Goal: Task Accomplishment & Management: Complete application form

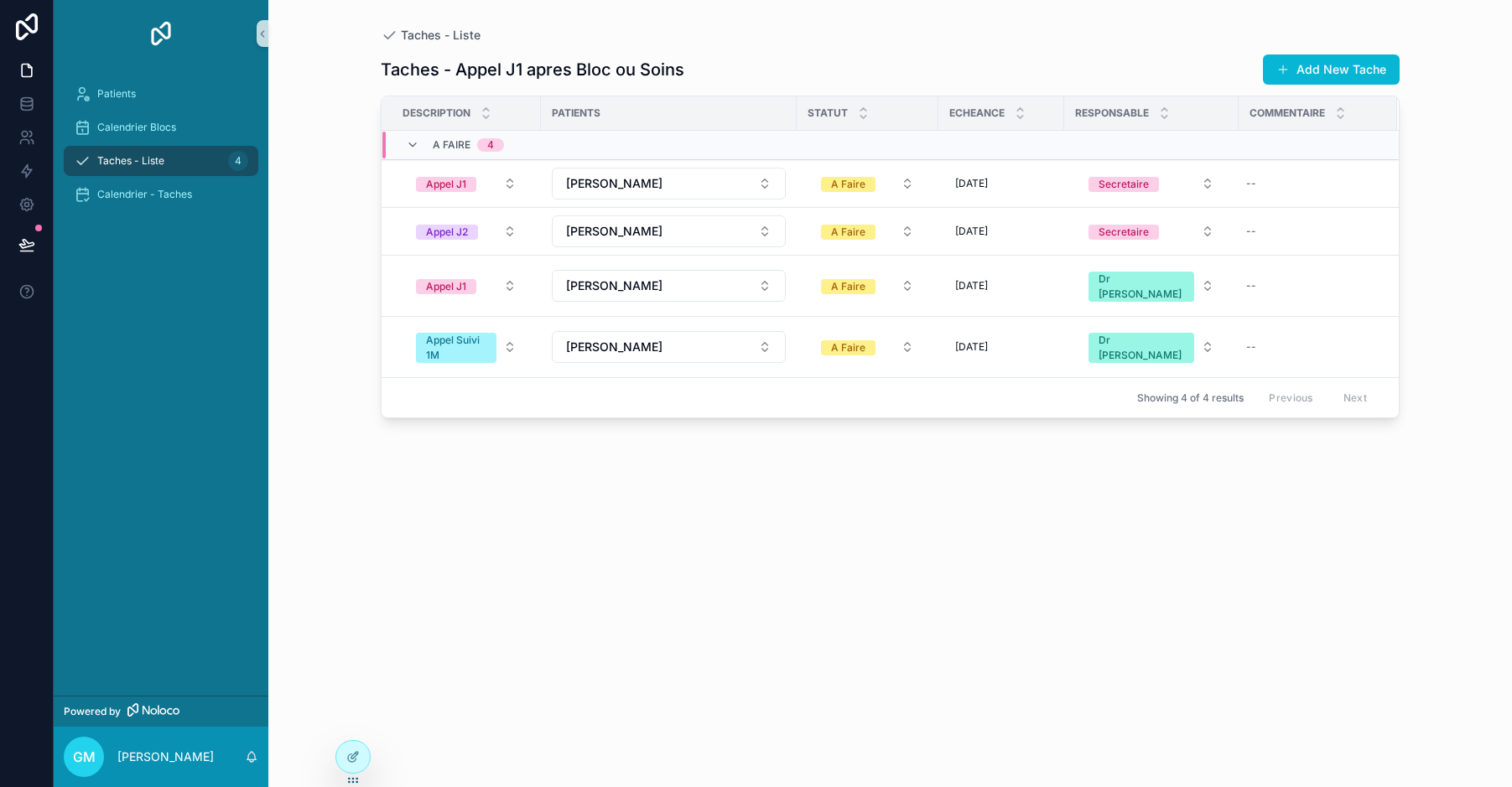
click at [126, 85] on div "Patients" at bounding box center [160, 93] width 174 height 26
click at [147, 97] on div "Patients" at bounding box center [160, 93] width 174 height 26
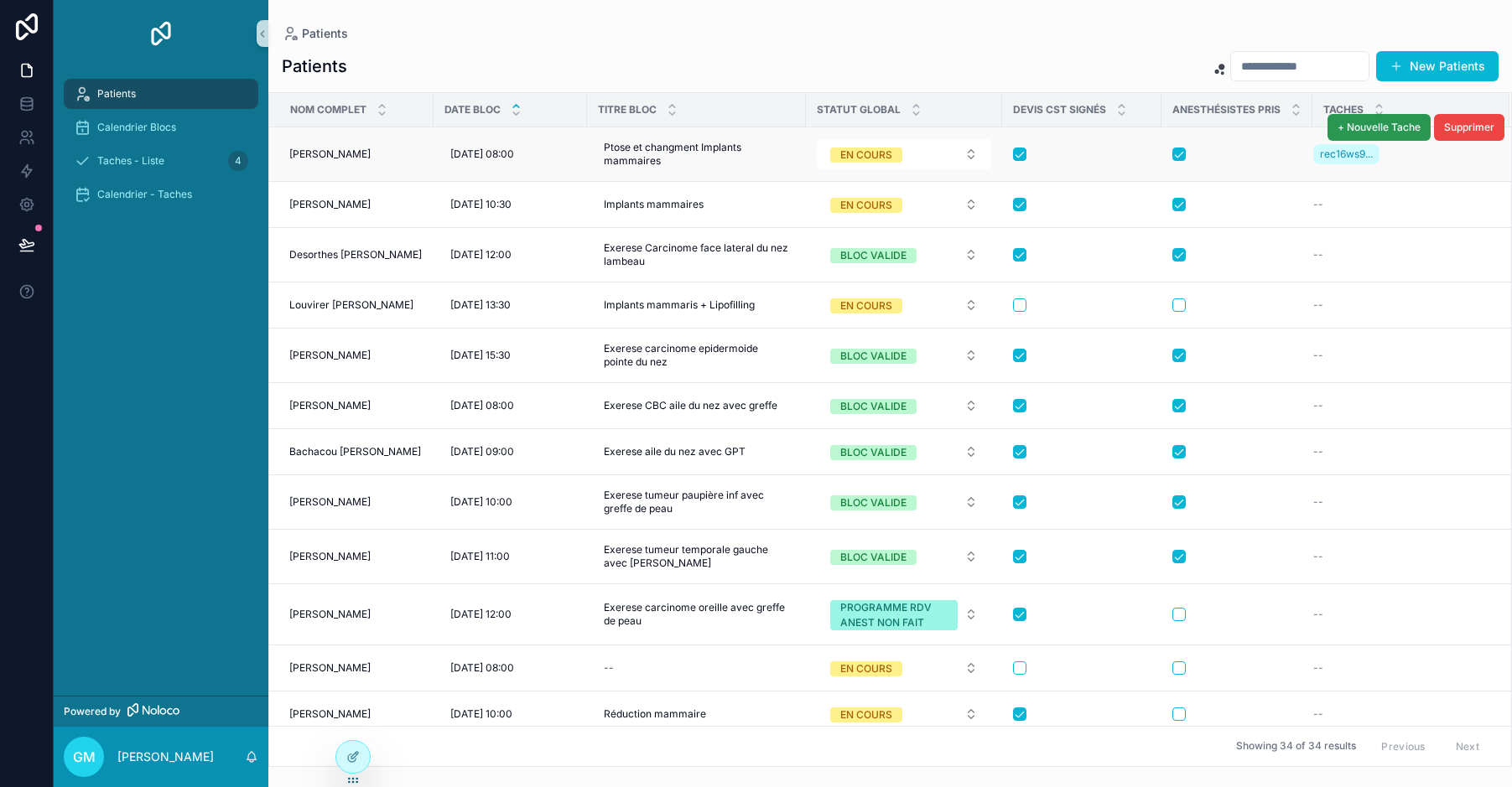
click at [1350, 119] on button "+ Nouvelle Tache" at bounding box center [1378, 127] width 103 height 26
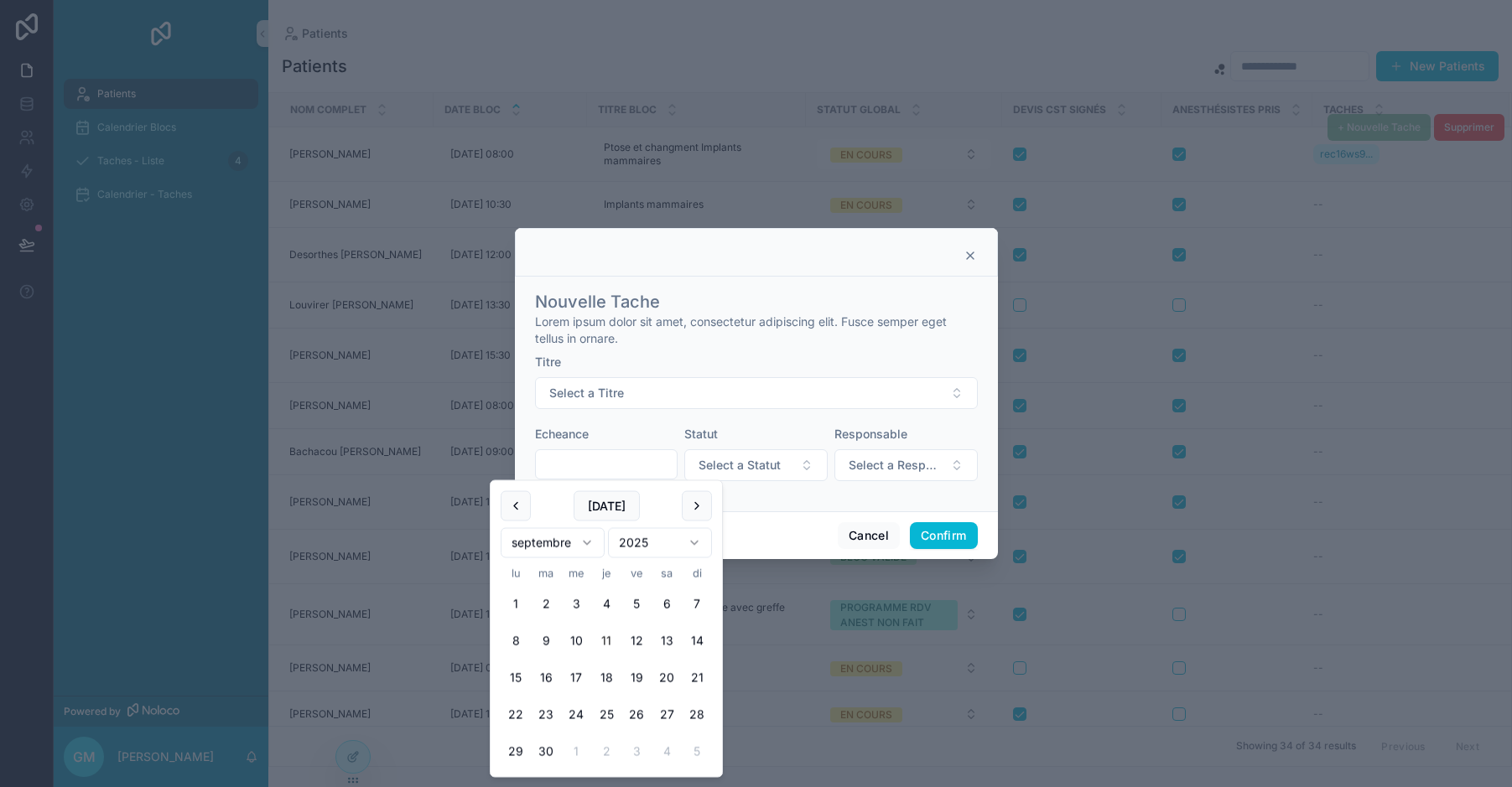
click at [581, 461] on input "text" at bounding box center [606, 464] width 142 height 23
click at [650, 391] on button "Select a Titre" at bounding box center [756, 393] width 443 height 32
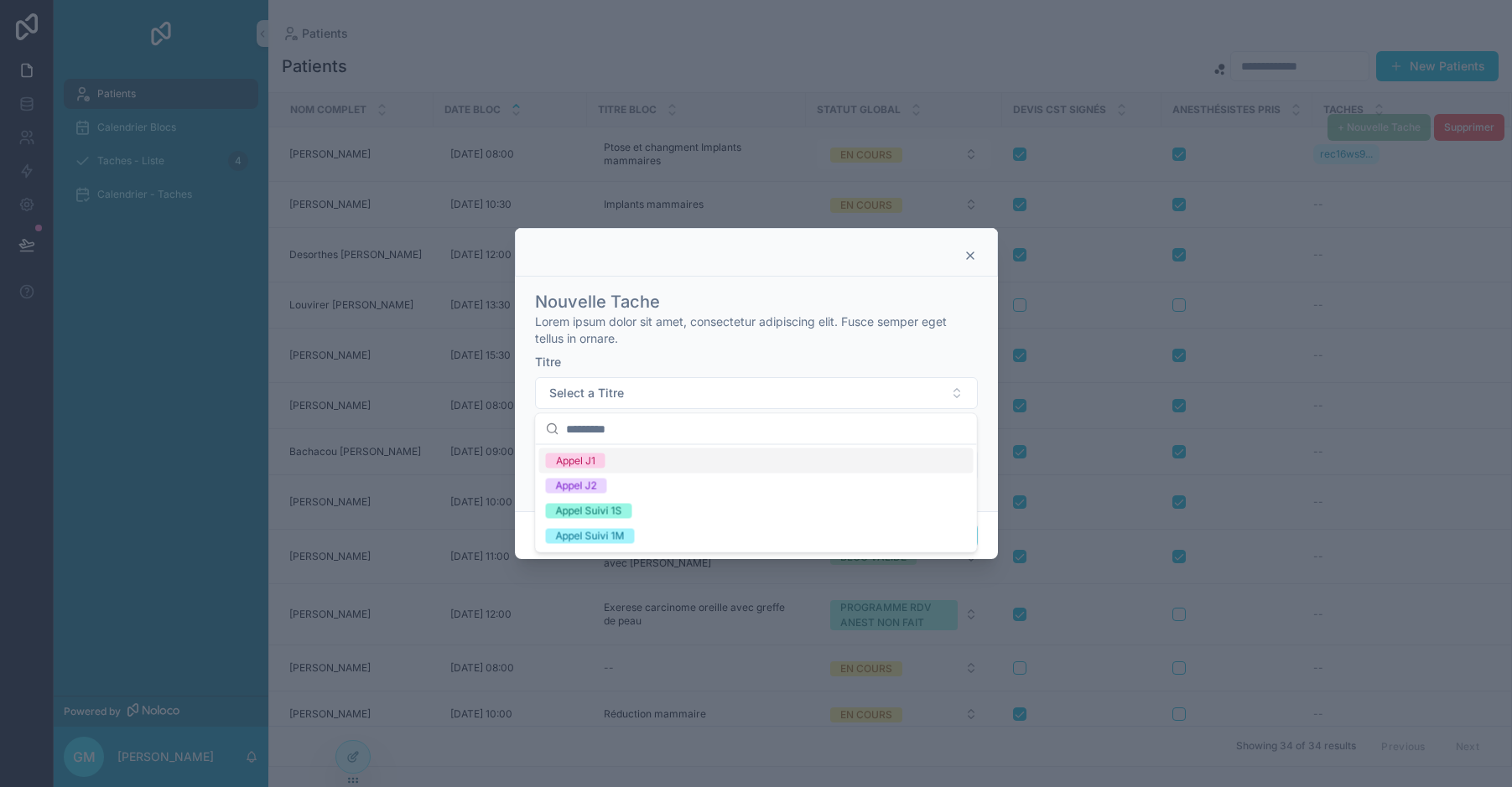
click at [610, 461] on div "Appel J1" at bounding box center [756, 461] width 434 height 25
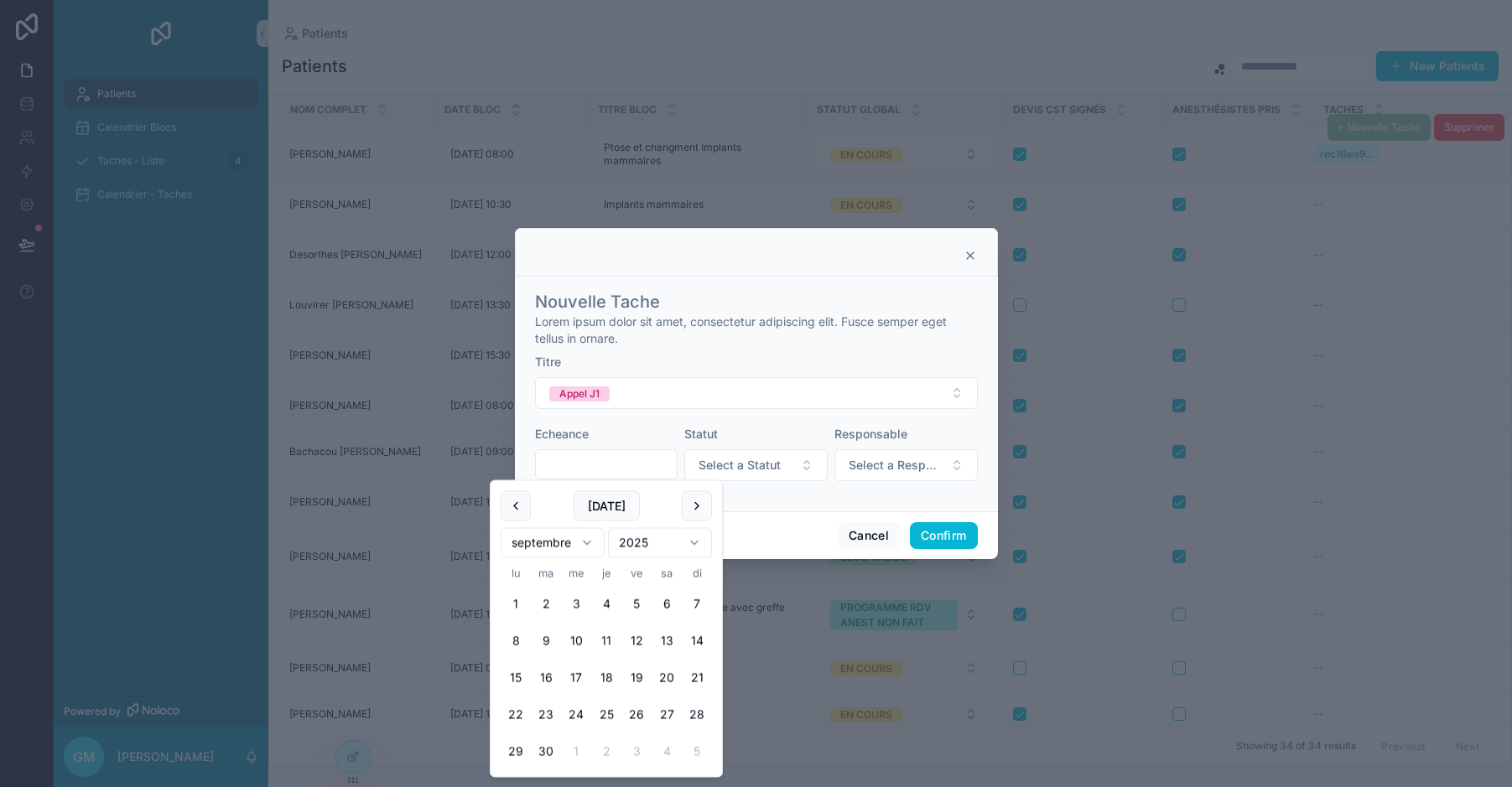
click at [607, 461] on input "text" at bounding box center [606, 464] width 142 height 23
click at [650, 402] on button "Appel J1" at bounding box center [756, 393] width 443 height 32
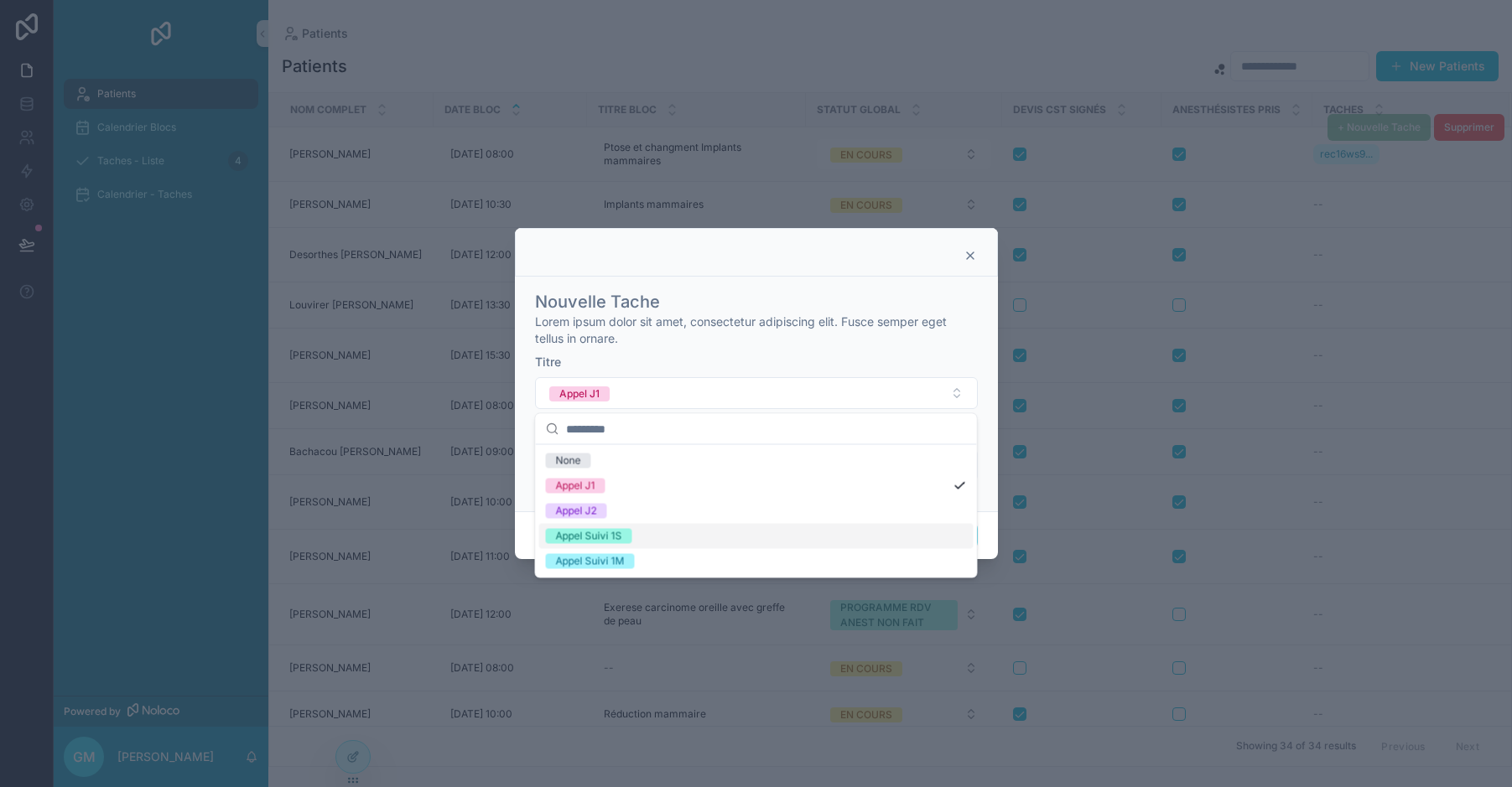
click at [649, 535] on div "Appel Suivi 1S" at bounding box center [756, 537] width 434 height 25
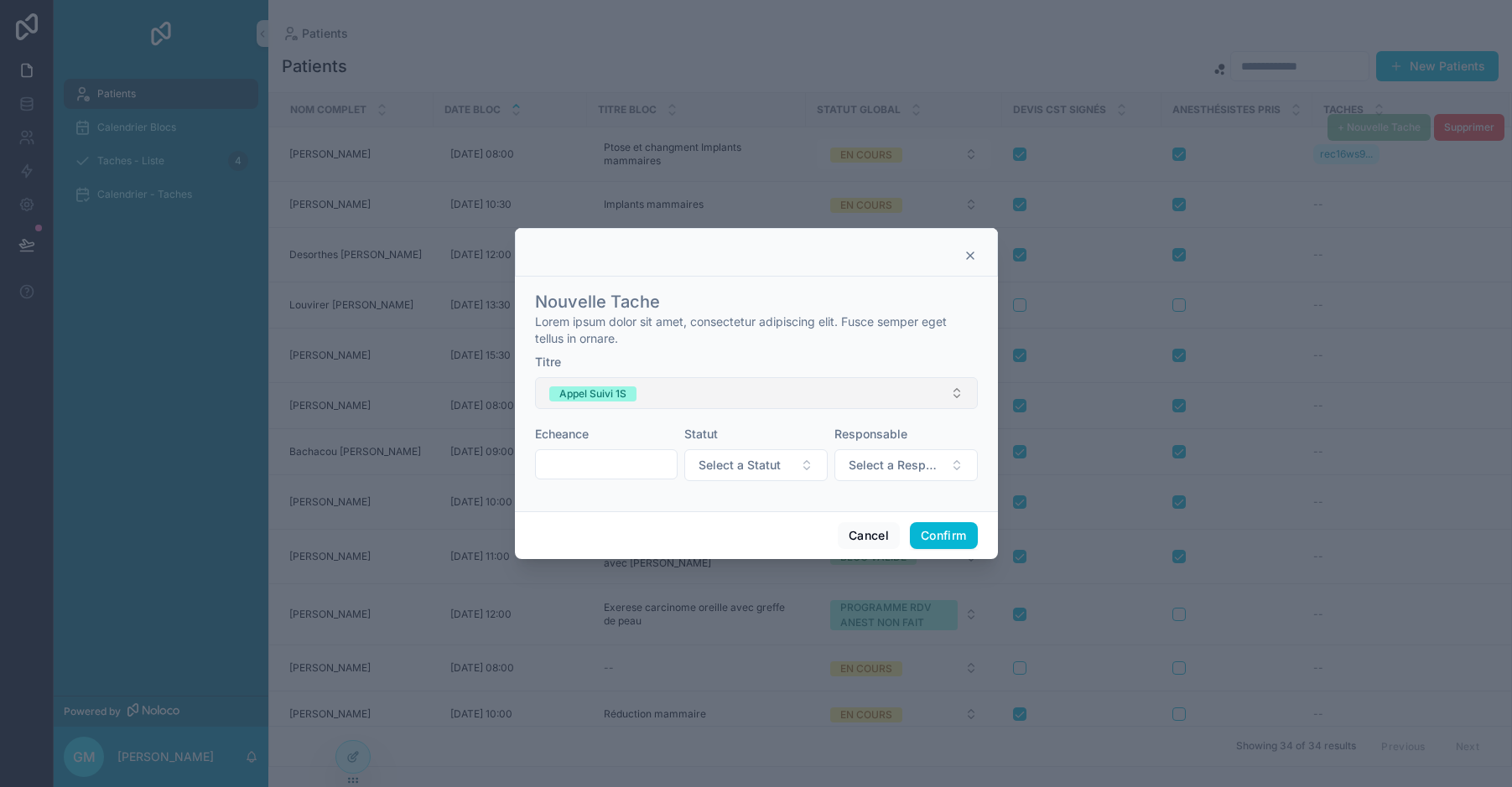
click at [656, 395] on button "Appel Suivi 1S" at bounding box center [756, 393] width 443 height 32
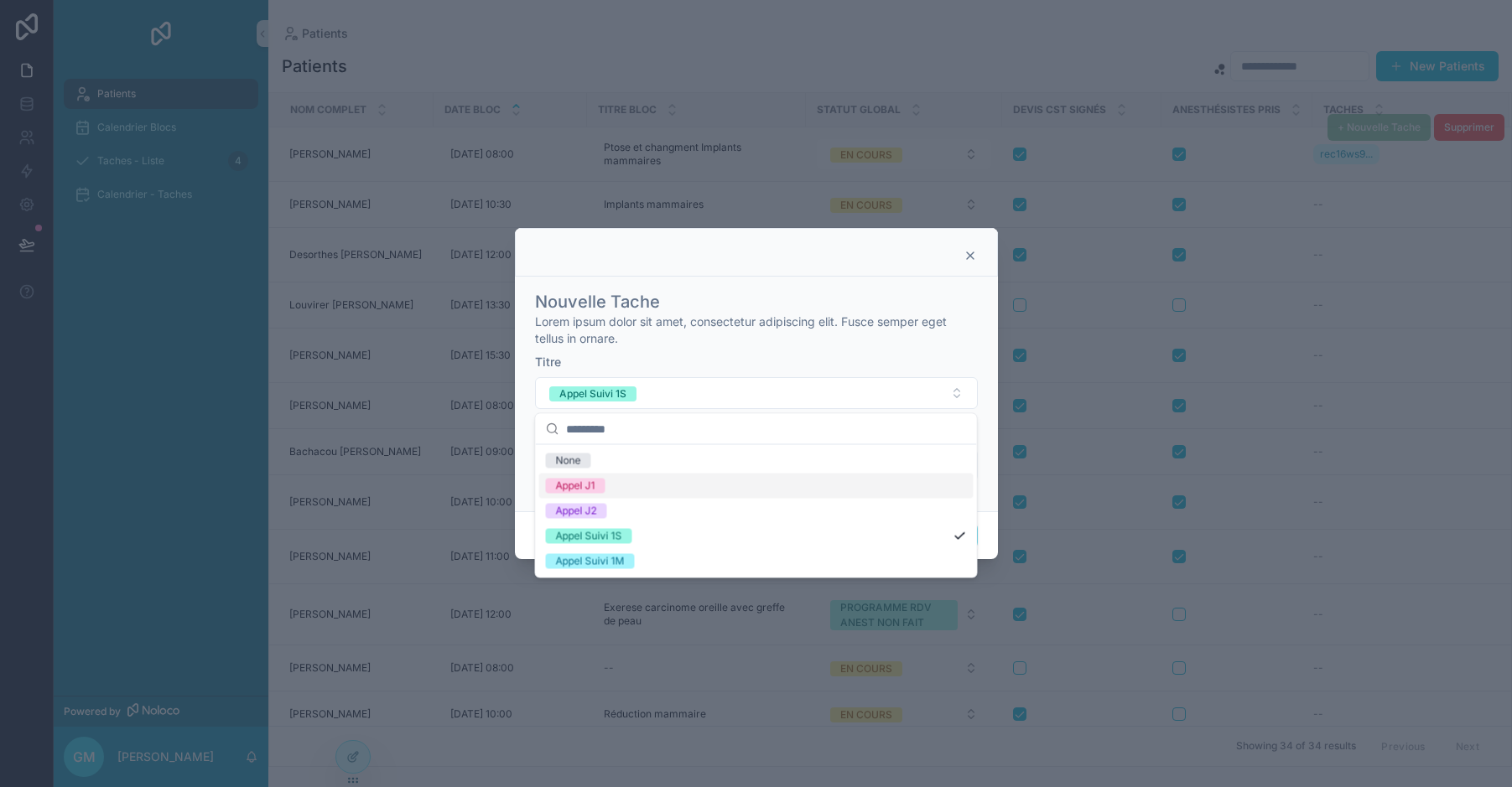
click at [620, 480] on div "Appel J1" at bounding box center [756, 487] width 434 height 25
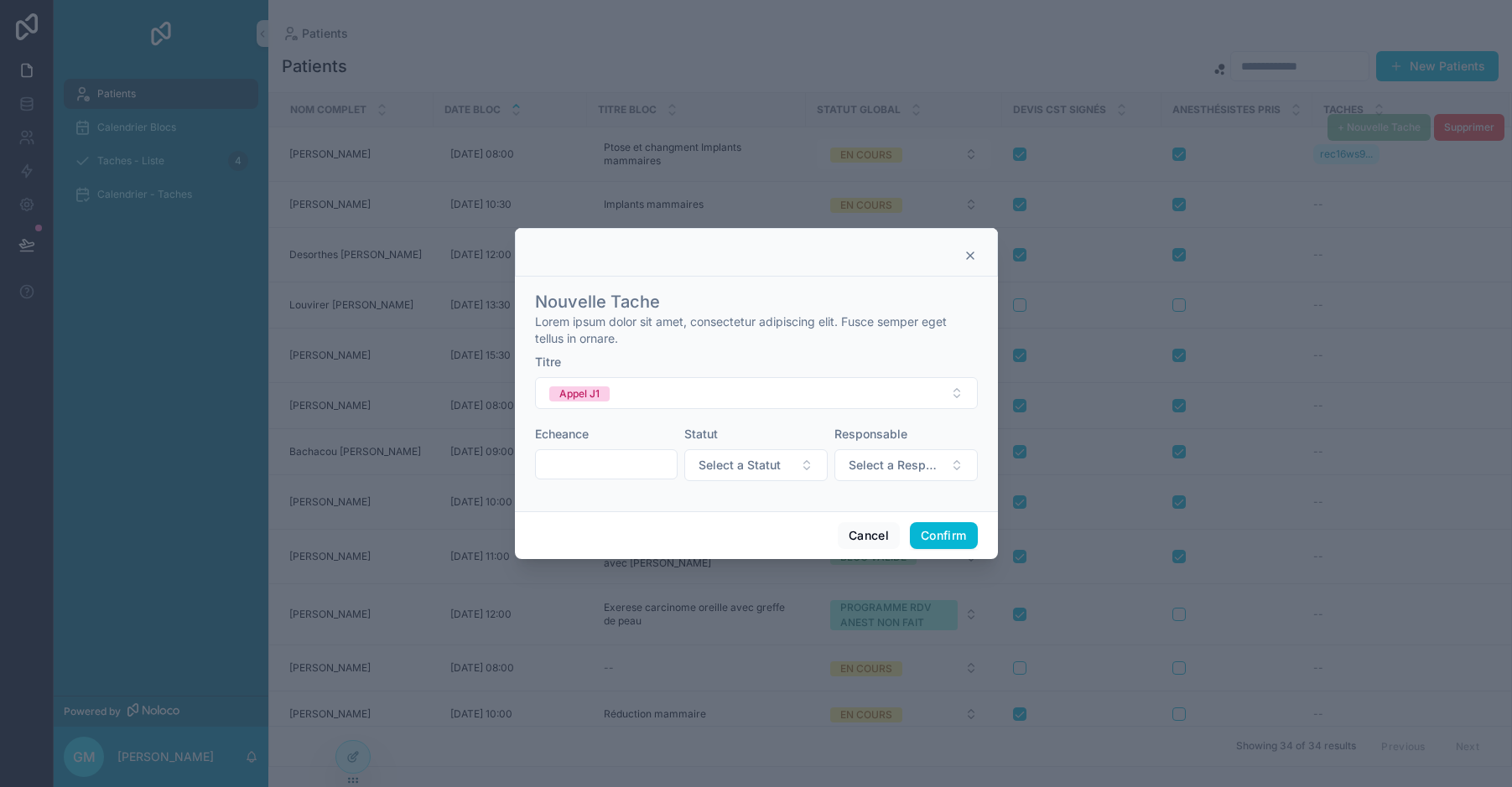
click at [604, 459] on input "text" at bounding box center [606, 464] width 142 height 23
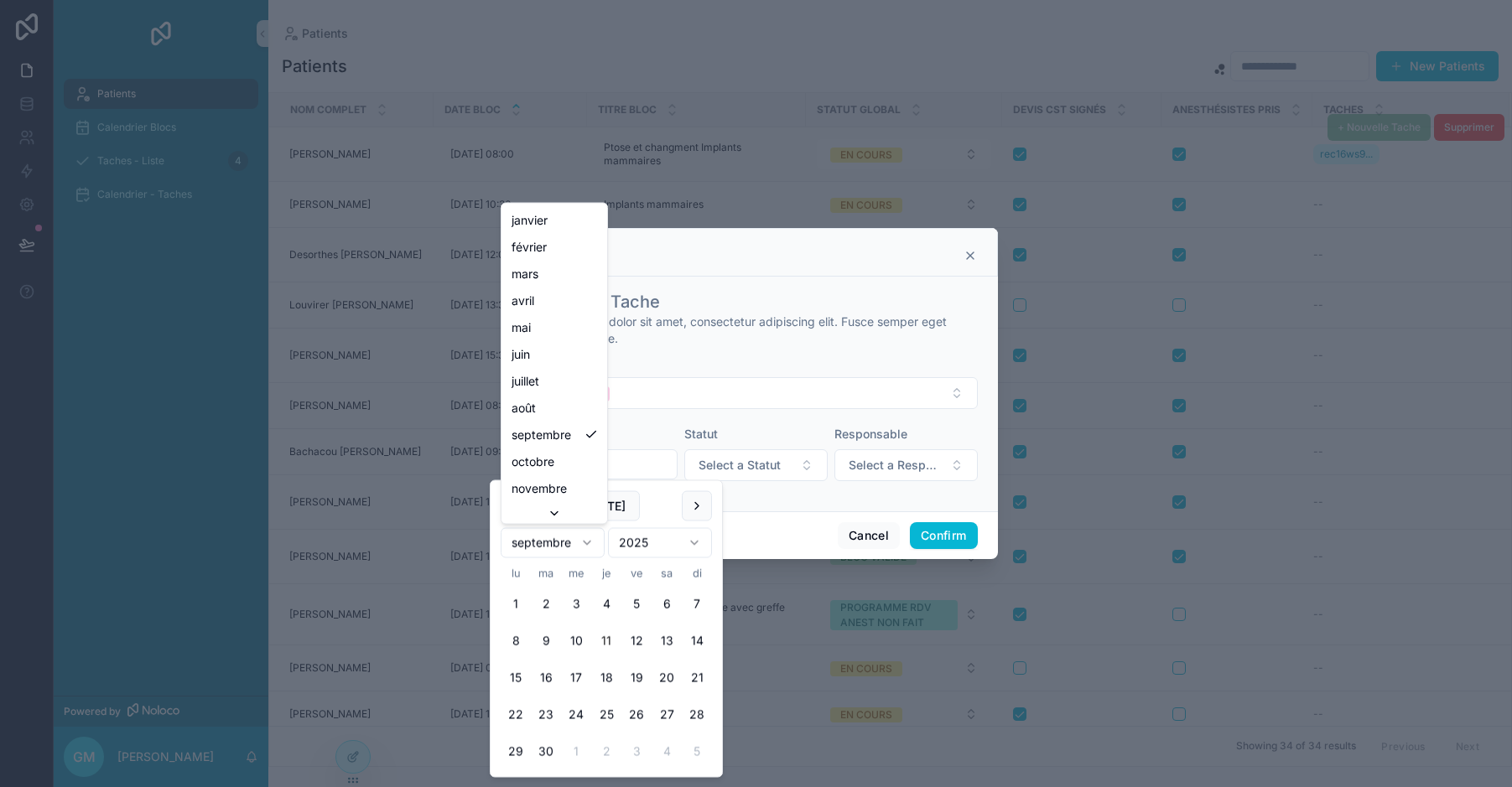
click at [568, 543] on html "Patients Calendrier Blocs Taches - Liste 4 Calendrier - Taches Powered by GM [P…" at bounding box center [756, 393] width 1512 height 787
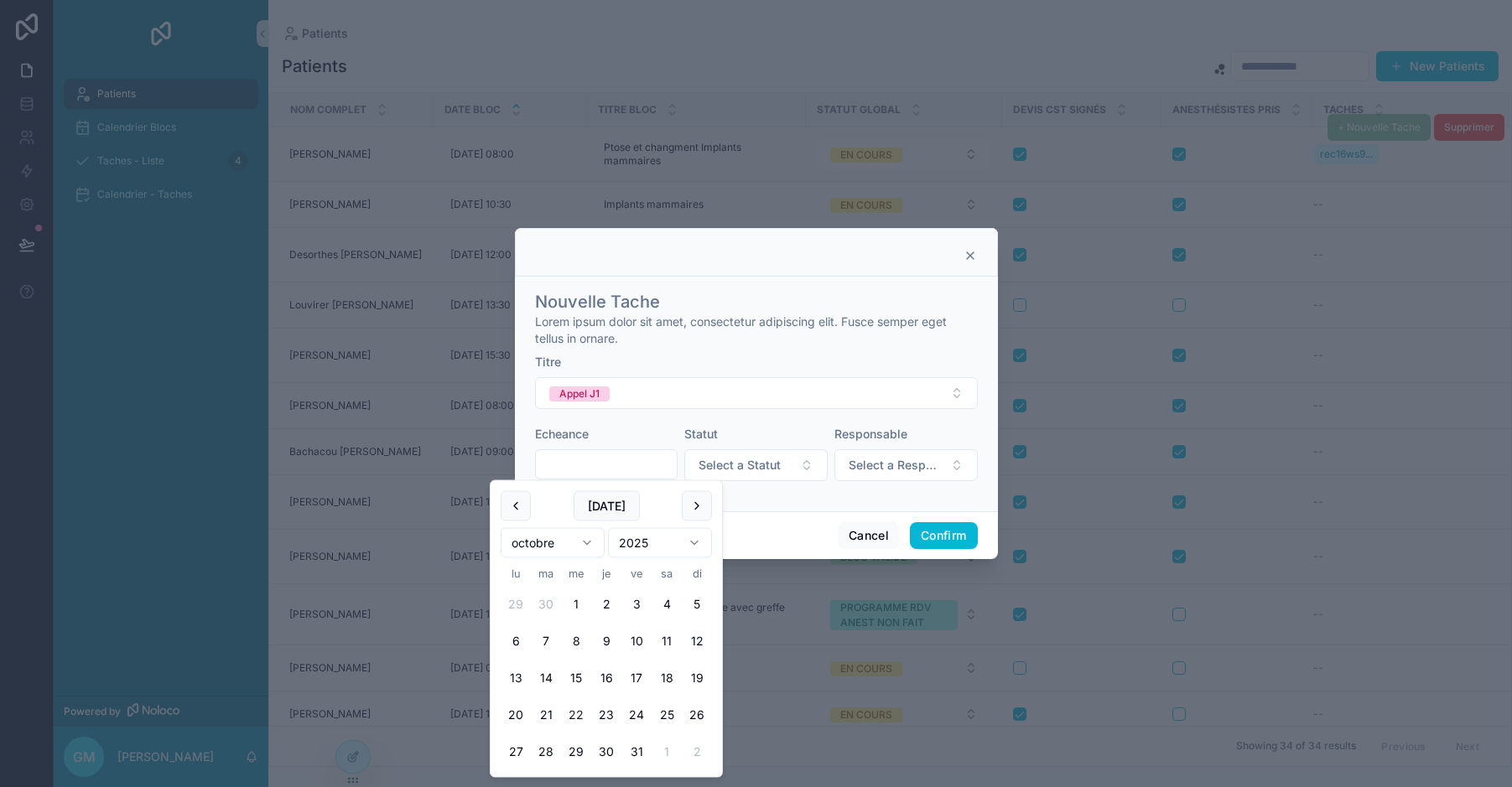
click at [577, 715] on button "22" at bounding box center [576, 715] width 30 height 30
type input "**********"
click at [578, 707] on button "22" at bounding box center [576, 715] width 30 height 30
click at [946, 529] on button "Confirm" at bounding box center [943, 535] width 67 height 26
